Goal: Task Accomplishment & Management: Manage account settings

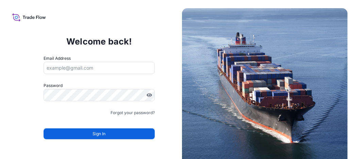
click at [101, 75] on form "Email Address Password Must include: Upper & lower case letters Symbols (!@#$) …" at bounding box center [100, 101] width 112 height 93
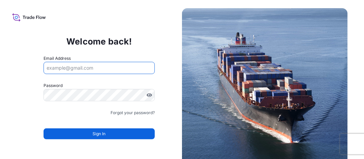
click at [103, 68] on input "Email Address" at bounding box center [100, 68] width 112 height 12
type input "juan.pallaresm@bdpint.com"
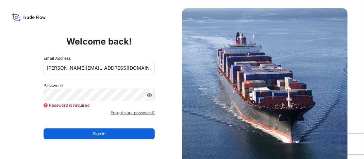
click at [135, 113] on link "Forgot your password?" at bounding box center [133, 113] width 44 height 7
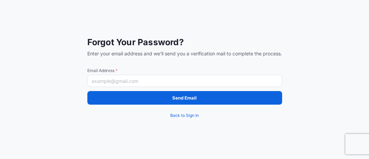
click at [143, 81] on input "Email Address *" at bounding box center [184, 81] width 195 height 12
type input "juan.pallaresm@bdpint.com"
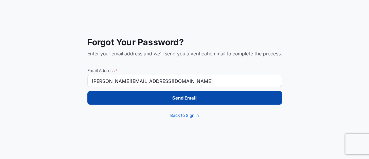
click at [145, 101] on button "Send Email" at bounding box center [184, 98] width 195 height 14
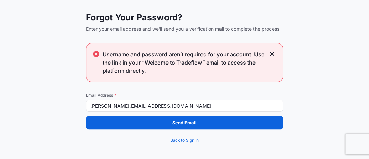
click at [271, 54] on icon at bounding box center [272, 54] width 5 height 6
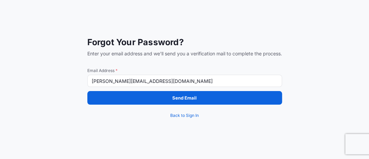
click at [249, 82] on input "juan.pallaresm@bdpint.com" at bounding box center [184, 81] width 195 height 12
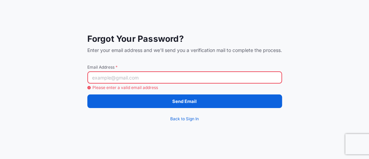
click at [279, 76] on input "Email Address *" at bounding box center [184, 77] width 195 height 12
click at [200, 67] on span "Email Address *" at bounding box center [184, 67] width 195 height 5
click at [200, 71] on input "Email Address *" at bounding box center [184, 77] width 195 height 12
click at [117, 73] on input "Email Address *" at bounding box center [184, 77] width 195 height 12
type input "juan.pallaresm@bdpint.com"
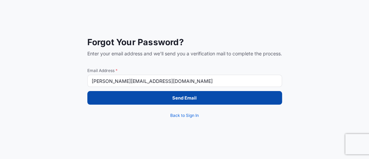
click at [130, 102] on button "Send Email" at bounding box center [184, 98] width 195 height 14
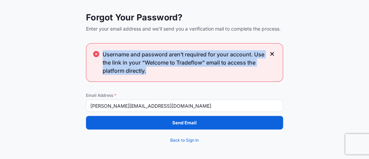
drag, startPoint x: 102, startPoint y: 53, endPoint x: 148, endPoint y: 70, distance: 49.5
click at [148, 70] on div "Username and password aren’t required for your account. Use the link in your “W…" at bounding box center [184, 62] width 197 height 39
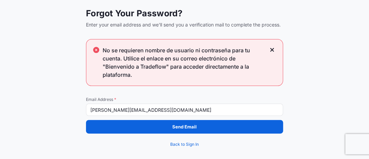
click at [151, 78] on span "No se requieren nombre de usuario ni contraseña para tu cuenta. Utilice el enla…" at bounding box center [184, 62] width 163 height 33
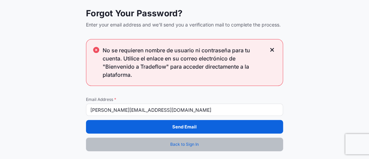
click at [179, 144] on span "Back to Sign In" at bounding box center [184, 144] width 29 height 7
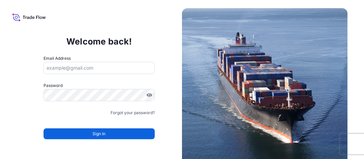
scroll to position [15, 0]
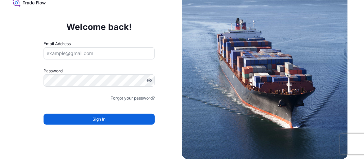
click at [83, 56] on input "Email Address" at bounding box center [100, 53] width 112 height 12
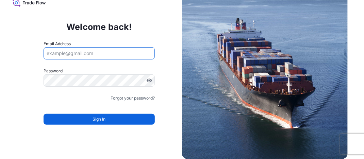
type input "juan.pallaresm@bdpint.com"
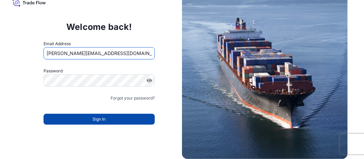
click at [92, 114] on button "Sign In" at bounding box center [100, 119] width 112 height 11
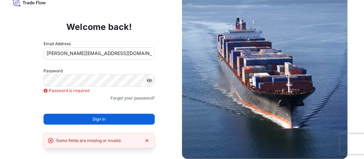
click at [94, 136] on div "Some fields are missing or invalid." at bounding box center [100, 141] width 112 height 16
click at [133, 95] on link "Forgot your password?" at bounding box center [133, 98] width 44 height 7
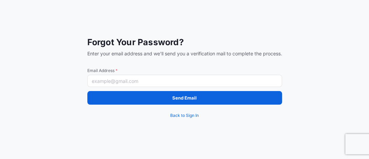
click at [153, 79] on input "Email Address *" at bounding box center [184, 81] width 195 height 12
click at [24, 96] on div "Forgot Your Password? Enter your email address and we'll send you a verificatio…" at bounding box center [184, 79] width 369 height 159
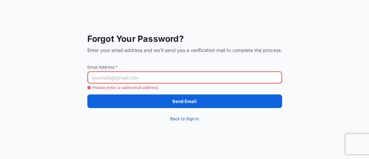
click at [102, 79] on input "Email Address *" at bounding box center [184, 77] width 195 height 12
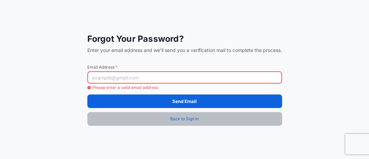
click at [180, 121] on span "Back to Sign In" at bounding box center [184, 119] width 29 height 7
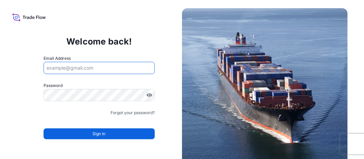
click at [84, 66] on input "Email Address" at bounding box center [100, 68] width 112 height 12
click at [133, 72] on input "Email Address" at bounding box center [100, 68] width 112 height 12
type input "juan.pallaresm@bdpint.com"
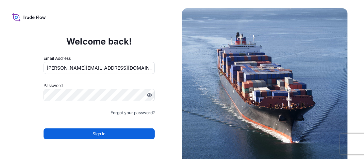
click at [75, 39] on p "Welcome back!" at bounding box center [99, 41] width 66 height 11
click at [23, 18] on icon at bounding box center [24, 17] width 2 height 3
click at [128, 113] on link "Forgot your password?" at bounding box center [133, 113] width 44 height 7
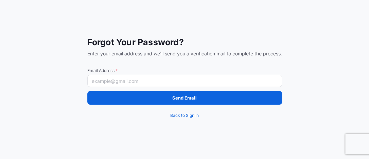
click at [113, 85] on input "Email Address *" at bounding box center [184, 81] width 195 height 12
type input "juan.pallaresm@bdpint.com"
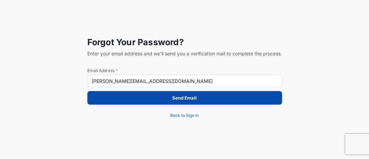
click at [126, 102] on button "Send Email" at bounding box center [184, 98] width 195 height 14
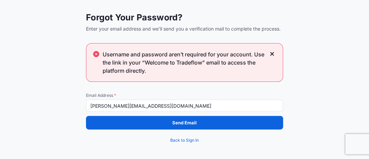
click at [197, 124] on button "Send Email" at bounding box center [184, 123] width 197 height 14
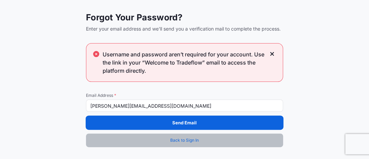
click at [179, 143] on span "Back to Sign In" at bounding box center [184, 140] width 29 height 7
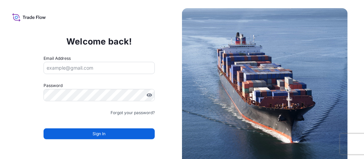
click at [71, 68] on input "Email Address" at bounding box center [100, 68] width 112 height 12
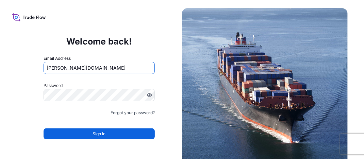
click at [81, 68] on input "Juan.pallaresMbdpint.com" at bounding box center [100, 68] width 112 height 12
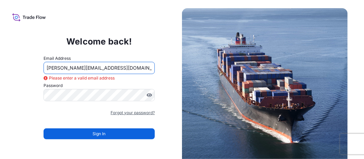
type input "[PERSON_NAME][EMAIL_ADDRESS][DOMAIN_NAME]"
click at [124, 113] on link "Forgot your password?" at bounding box center [133, 113] width 44 height 7
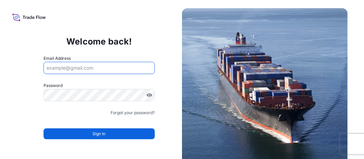
click at [73, 69] on input "Email Address" at bounding box center [100, 68] width 112 height 12
type input "[PERSON_NAME][EMAIL_ADDRESS][DOMAIN_NAME]"
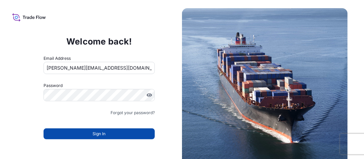
click at [78, 131] on button "Sign In" at bounding box center [100, 134] width 112 height 11
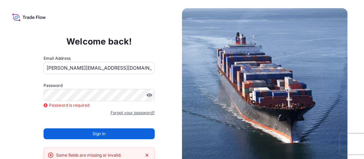
click at [128, 113] on link "Forgot your password?" at bounding box center [133, 113] width 44 height 7
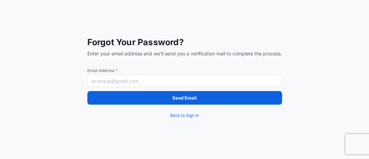
click at [132, 80] on input "Email Address *" at bounding box center [184, 81] width 195 height 12
type input "[PERSON_NAME][EMAIL_ADDRESS][DOMAIN_NAME]"
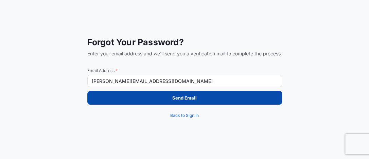
click at [124, 101] on button "Send Email" at bounding box center [184, 98] width 195 height 14
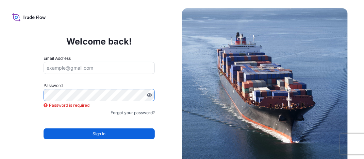
click at [71, 71] on input "Email Address" at bounding box center [100, 68] width 112 height 12
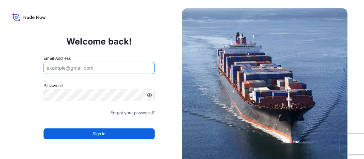
type input "[PERSON_NAME][EMAIL_ADDRESS][DOMAIN_NAME]"
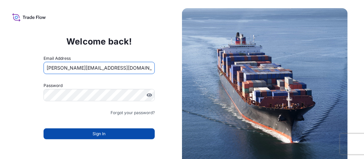
click at [85, 130] on button "Sign In" at bounding box center [100, 134] width 112 height 11
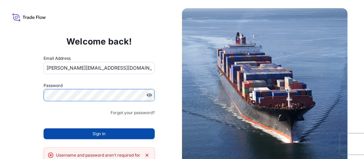
click at [103, 131] on span "Sign In" at bounding box center [99, 134] width 13 height 7
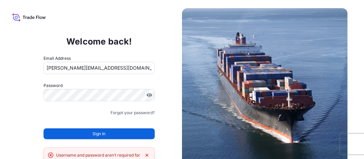
click at [147, 153] on icon "Dismiss error" at bounding box center [146, 155] width 5 height 5
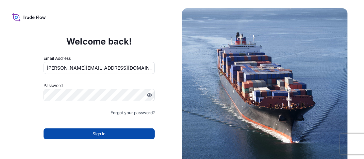
click at [122, 133] on button "Sign In" at bounding box center [100, 134] width 112 height 11
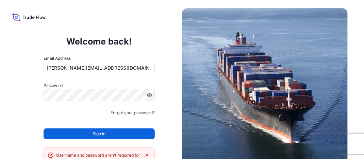
click at [9, 104] on div "Welcome back! Email Address [PERSON_NAME][EMAIL_ADDRESS][DOMAIN_NAME] Password …" at bounding box center [182, 79] width 364 height 159
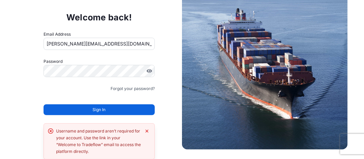
click at [98, 93] on form "Email Address Juan.pallaresM@bdpint.com Password Must include: Upper & lower ca…" at bounding box center [100, 77] width 112 height 93
click at [124, 87] on link "Forgot your password?" at bounding box center [133, 88] width 44 height 7
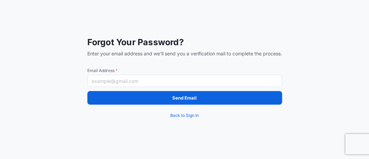
click at [170, 80] on input "Email Address *" at bounding box center [184, 81] width 195 height 12
type input "[PERSON_NAME][EMAIL_ADDRESS][DOMAIN_NAME]"
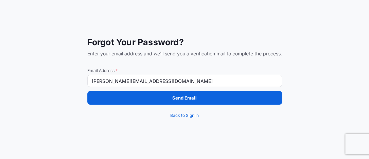
click at [155, 105] on div "Send Email Back to Sign In" at bounding box center [184, 106] width 195 height 31
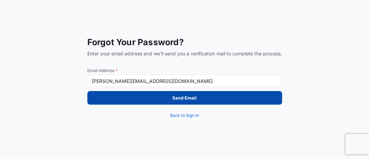
click at [155, 101] on button "Send Email" at bounding box center [184, 98] width 195 height 14
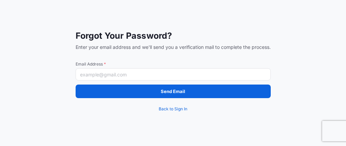
click at [118, 76] on input "Email Address *" at bounding box center [173, 74] width 195 height 12
type input "[PERSON_NAME][EMAIL_ADDRESS][DOMAIN_NAME]"
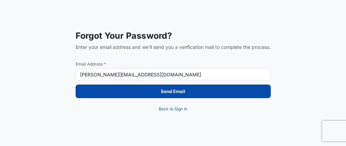
click at [122, 89] on button "Send Email" at bounding box center [173, 92] width 195 height 14
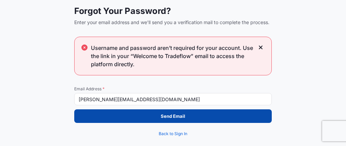
click at [197, 118] on button "Send Email" at bounding box center [172, 117] width 197 height 14
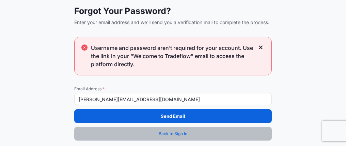
click at [172, 129] on link "Back to Sign In" at bounding box center [172, 134] width 197 height 14
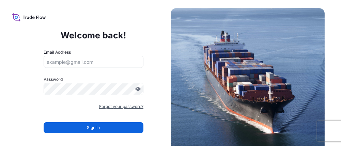
click at [119, 106] on link "Forgot your password?" at bounding box center [121, 106] width 44 height 7
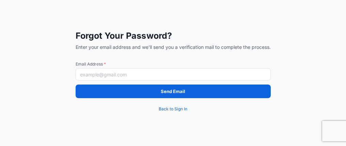
click at [130, 73] on input "Email Address *" at bounding box center [173, 74] width 195 height 12
type input "[PERSON_NAME][EMAIL_ADDRESS][DOMAIN_NAME]"
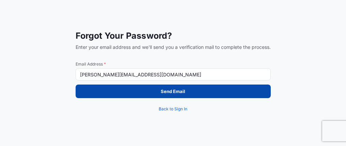
click at [132, 97] on button "Send Email" at bounding box center [173, 92] width 195 height 14
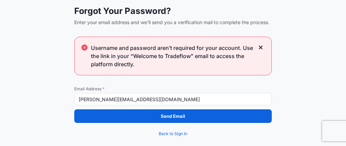
click at [260, 50] on icon at bounding box center [260, 48] width 5 height 6
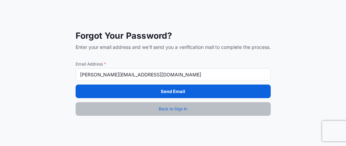
click at [176, 111] on span "Back to Sign In" at bounding box center [173, 109] width 29 height 7
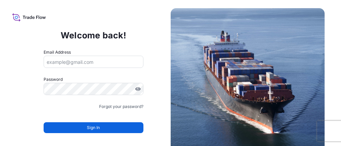
click at [231, 59] on img at bounding box center [247, 85] width 154 height 154
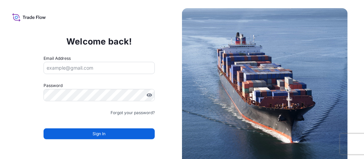
click at [96, 58] on div "Email Address" at bounding box center [100, 64] width 112 height 19
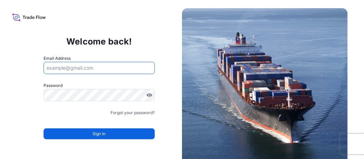
click at [77, 71] on input "Email Address" at bounding box center [100, 68] width 112 height 12
type input "[PERSON_NAME][EMAIL_ADDRESS][DOMAIN_NAME]"
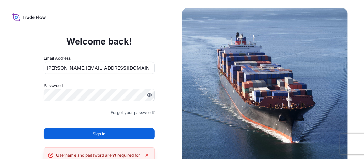
click at [146, 34] on div "Welcome back! Email Address [PERSON_NAME][EMAIL_ADDRESS][DOMAIN_NAME] Password …" at bounding box center [99, 91] width 166 height 140
